Goal: Information Seeking & Learning: Learn about a topic

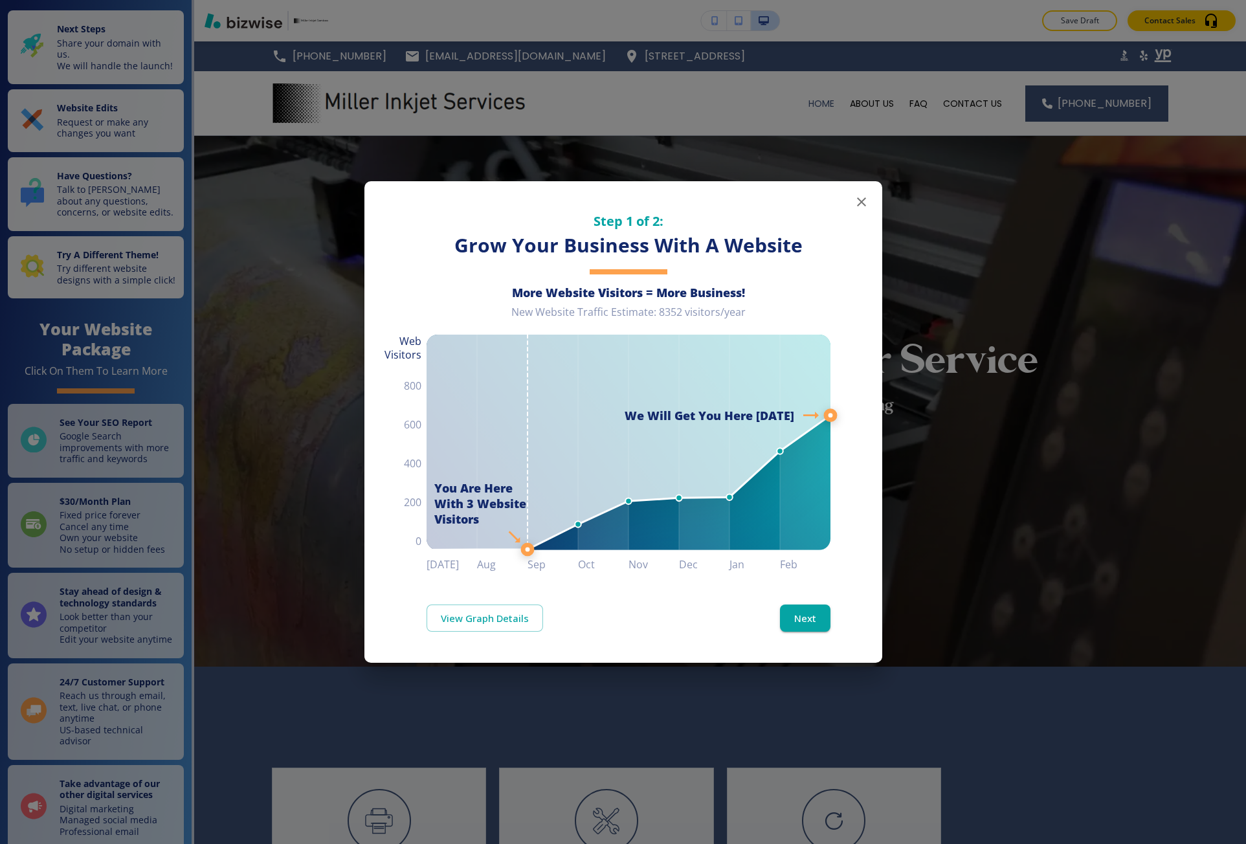
click at [238, 720] on div "Step 1 of 2: Grow Your Business With A Website More Website Visitors = More Bus…" at bounding box center [623, 422] width 1246 height 844
